Goal: Information Seeking & Learning: Learn about a topic

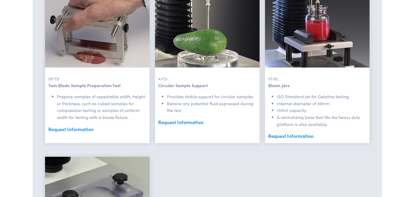
scroll to position [971, 0]
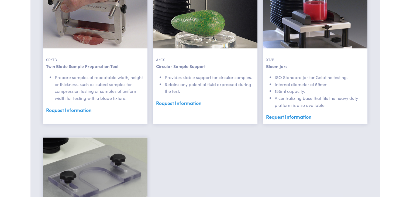
click at [301, 118] on link "Request Information" at bounding box center [315, 116] width 98 height 8
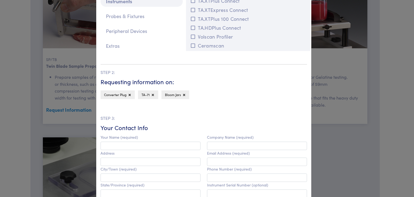
scroll to position [0, 0]
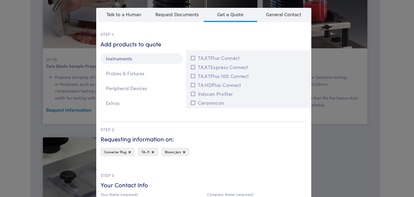
click at [325, 59] on div "**********" at bounding box center [207, 98] width 414 height 197
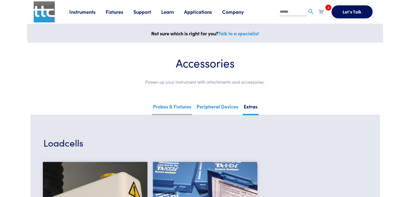
click at [169, 108] on link "Probes & Fixtures" at bounding box center [172, 108] width 40 height 13
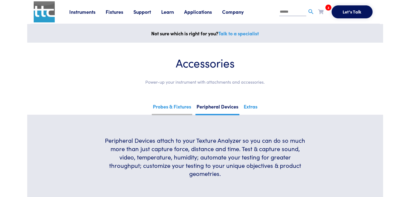
click at [182, 107] on link "Probes & Fixtures" at bounding box center [172, 108] width 40 height 13
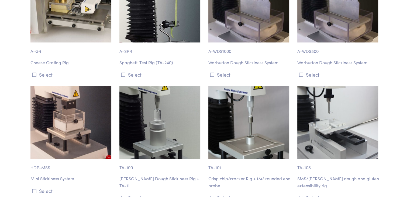
scroll to position [4909, 0]
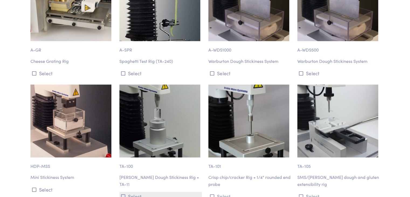
click at [130, 192] on button "Select" at bounding box center [160, 196] width 83 height 9
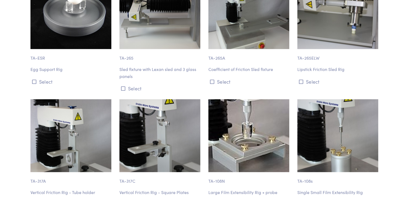
scroll to position [5637, 0]
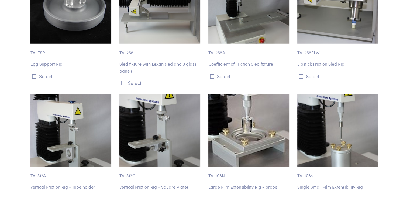
drag, startPoint x: 153, startPoint y: 127, endPoint x: 18, endPoint y: 105, distance: 137.4
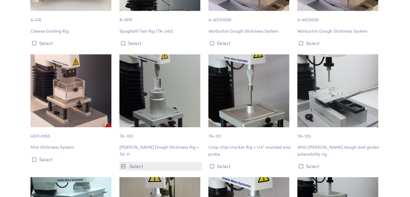
scroll to position [4940, 0]
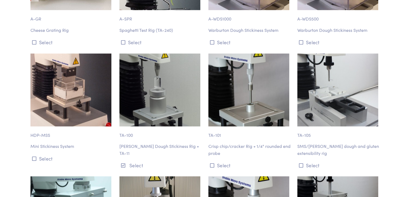
click at [157, 79] on img at bounding box center [159, 89] width 81 height 73
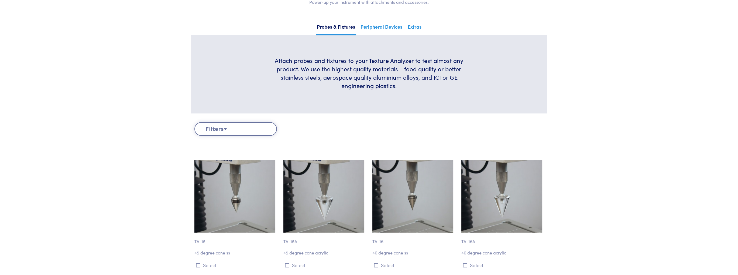
scroll to position [0, 0]
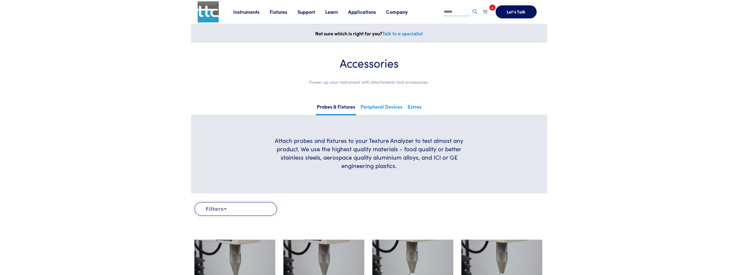
click at [296, 12] on link "Fixtures" at bounding box center [284, 11] width 28 height 7
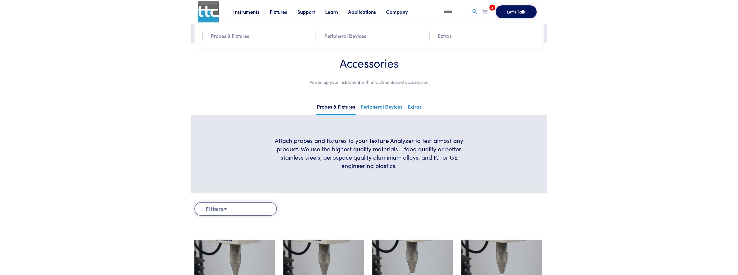
click at [357, 13] on link "Applications" at bounding box center [367, 11] width 38 height 7
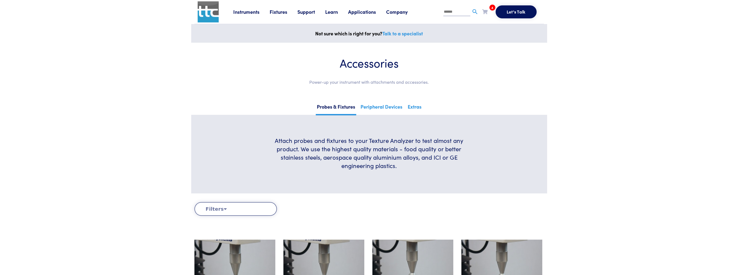
click at [332, 13] on link "Learn" at bounding box center [336, 11] width 23 height 7
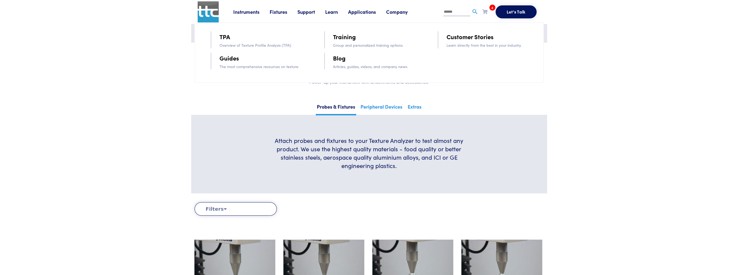
click at [316, 13] on link "Support" at bounding box center [311, 11] width 28 height 7
click at [285, 12] on link "Fixtures" at bounding box center [284, 11] width 28 height 7
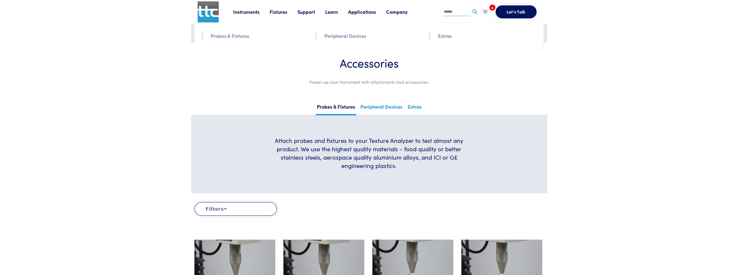
click at [400, 13] on link "Company" at bounding box center [402, 11] width 32 height 7
click at [348, 13] on link "Learn" at bounding box center [336, 11] width 23 height 7
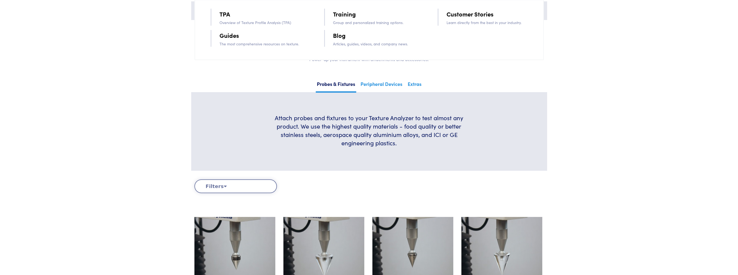
scroll to position [162, 0]
